Goal: Find specific page/section: Find specific page/section

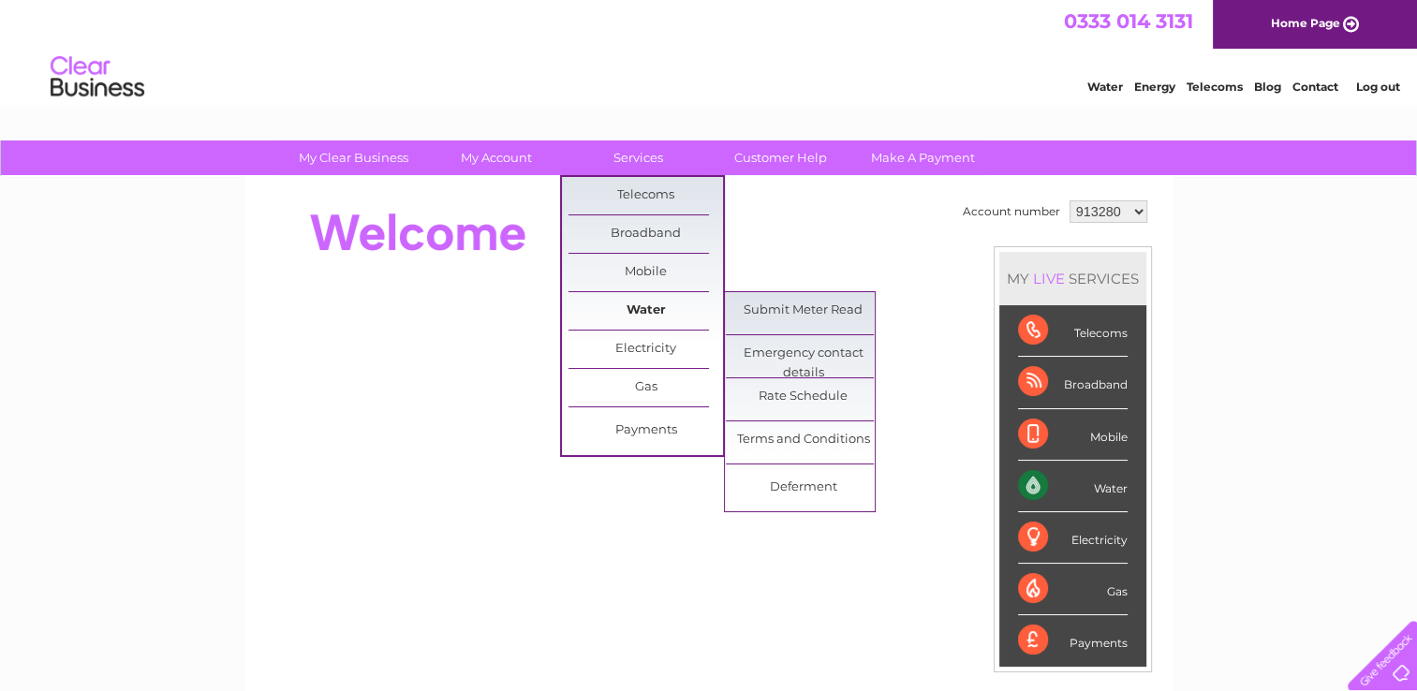
click at [622, 316] on link "Water" at bounding box center [645, 310] width 154 height 37
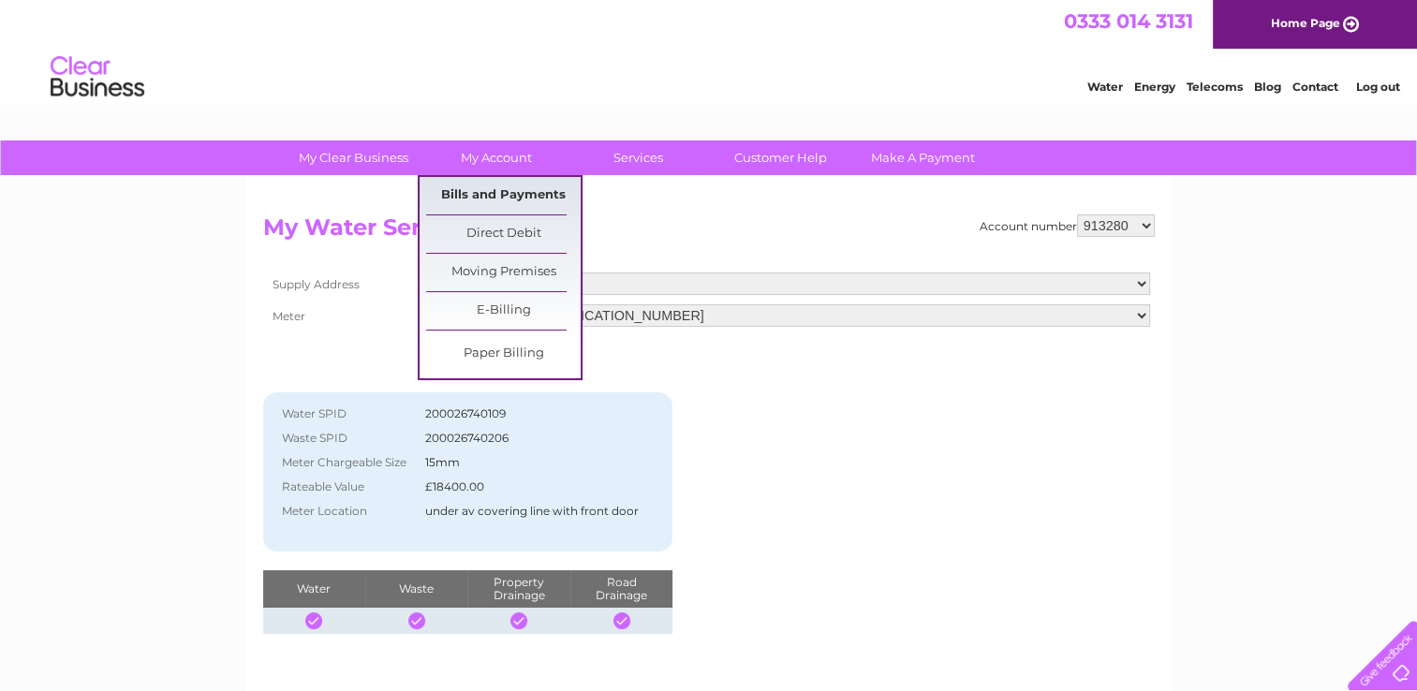
click at [484, 193] on link "Bills and Payments" at bounding box center [503, 195] width 154 height 37
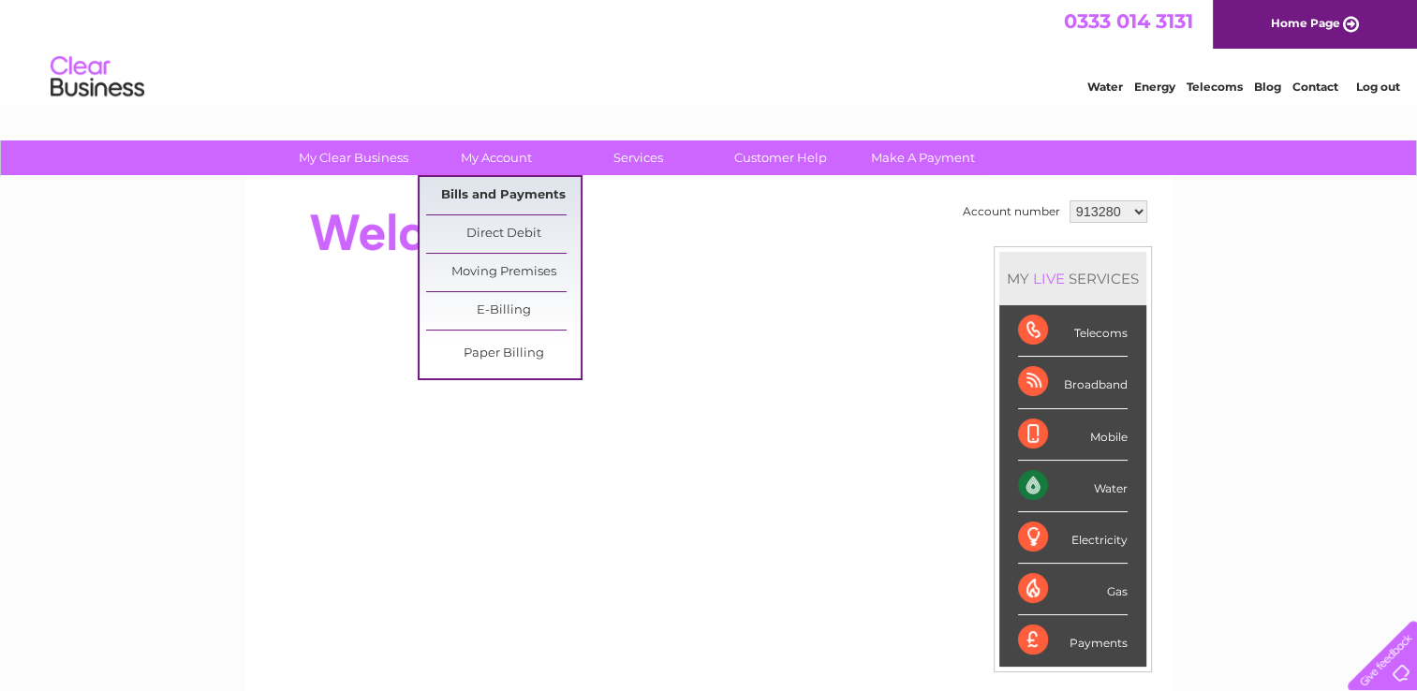
click at [488, 188] on link "Bills and Payments" at bounding box center [503, 195] width 154 height 37
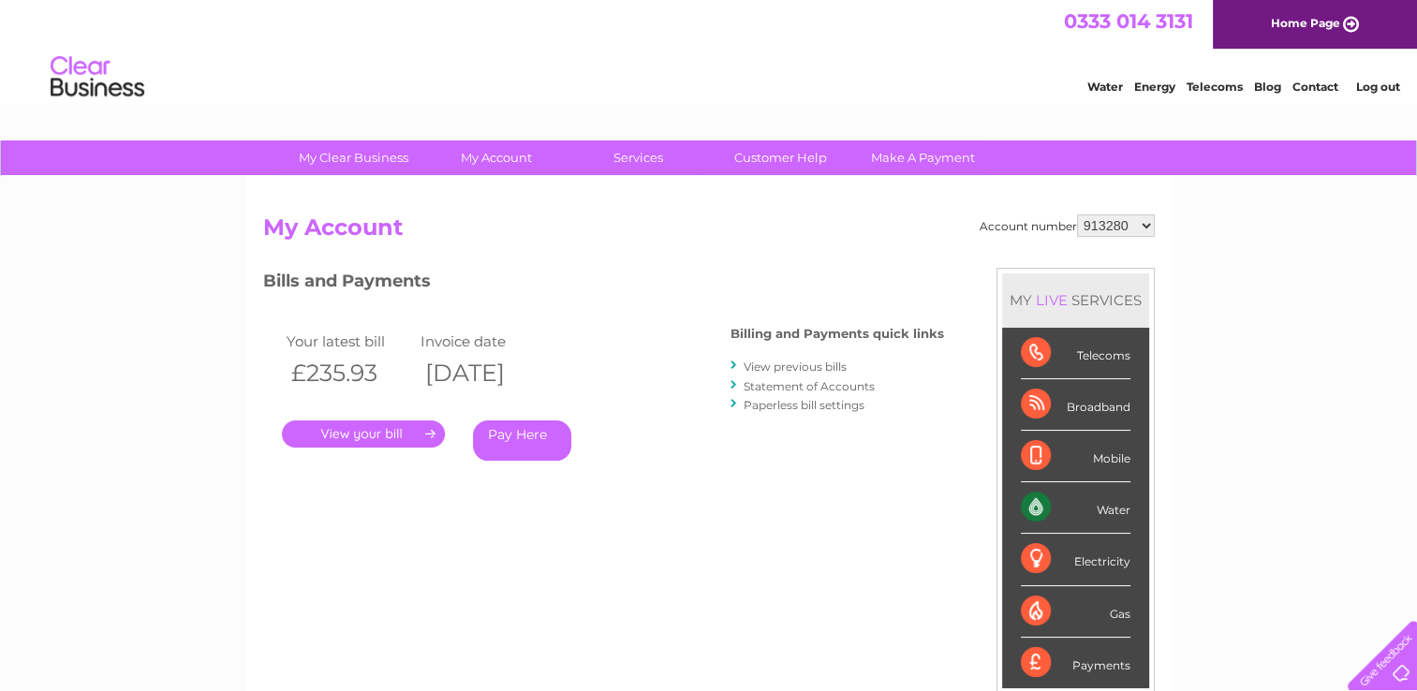
click at [1134, 229] on select "913280 1020405" at bounding box center [1116, 225] width 78 height 22
select select "1020405"
click at [1077, 214] on select "913280 1020405" at bounding box center [1116, 225] width 78 height 22
click at [982, 110] on html "0333 014 3131 Home Page Water Energy Telecoms Blog Contact Log out" at bounding box center [708, 55] width 1417 height 110
click at [984, 81] on div "Water Energy Telecoms Blog Contact Log out" at bounding box center [708, 79] width 1417 height 61
